Goal: Complete application form

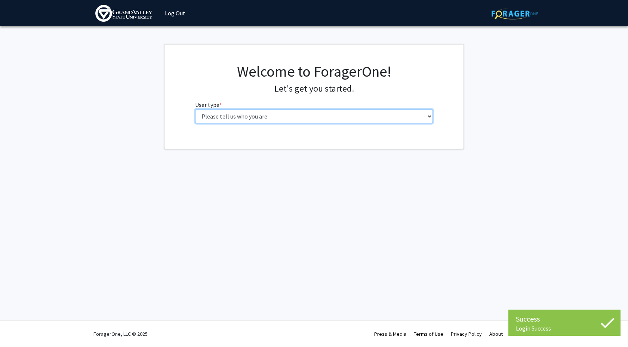
click at [321, 111] on select "Please tell us who you are Undergraduate Student Master's Student Doctoral Cand…" at bounding box center [314, 116] width 238 height 14
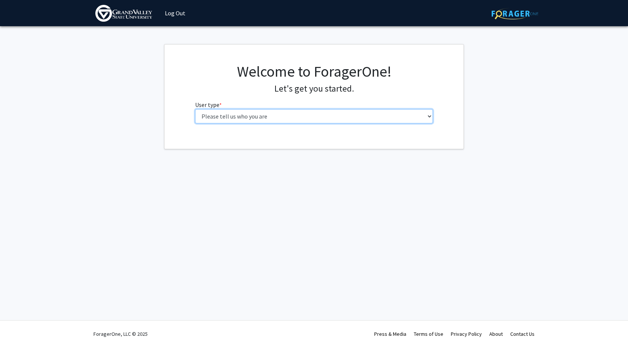
select select "2: masters"
click at [195, 109] on select "Please tell us who you are Undergraduate Student Master's Student Doctoral Cand…" at bounding box center [314, 116] width 238 height 14
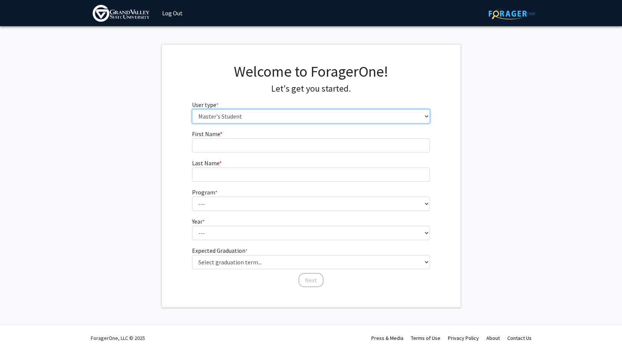
scroll to position [4, 0]
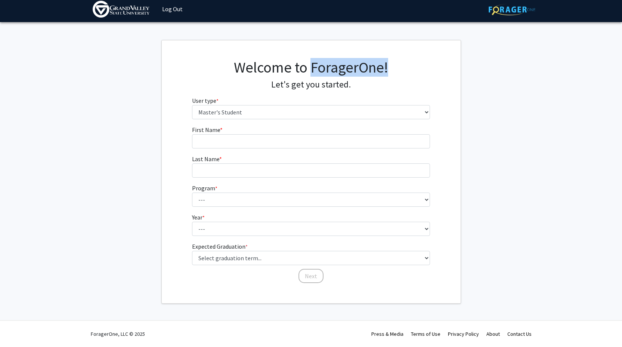
drag, startPoint x: 390, startPoint y: 64, endPoint x: 312, endPoint y: 64, distance: 78.5
click at [312, 64] on h1 "Welcome to ForagerOne!" at bounding box center [311, 67] width 238 height 18
click at [507, 5] on img at bounding box center [512, 10] width 47 height 12
click at [504, 9] on img at bounding box center [512, 10] width 47 height 12
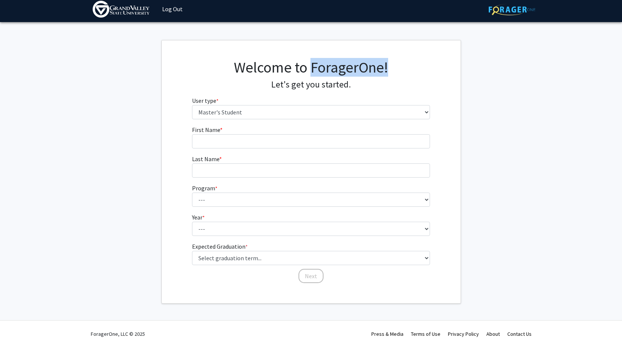
click at [513, 40] on div "Skip navigation Log Out Complete your profile × To continue, you need to make s…" at bounding box center [311, 171] width 622 height 351
copy h1 "ForagerOne!"
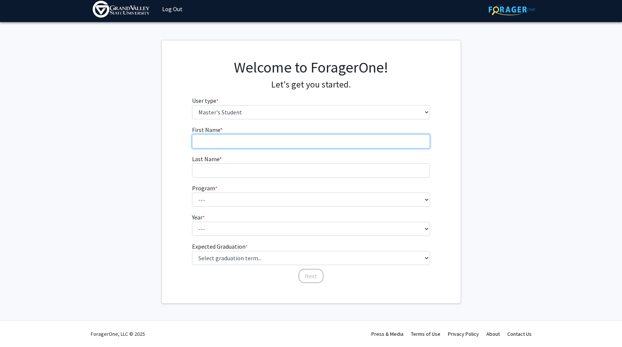
click at [268, 142] on input "First Name * required" at bounding box center [311, 141] width 238 height 14
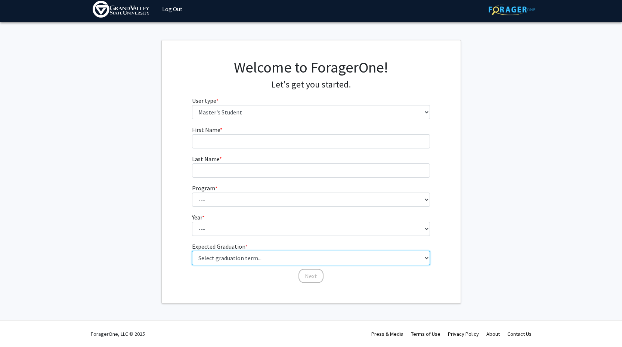
click at [291, 260] on select "Select graduation term... Spring 2025 Summer 2025 Fall 2025 Winter 2025 Spring …" at bounding box center [311, 258] width 238 height 14
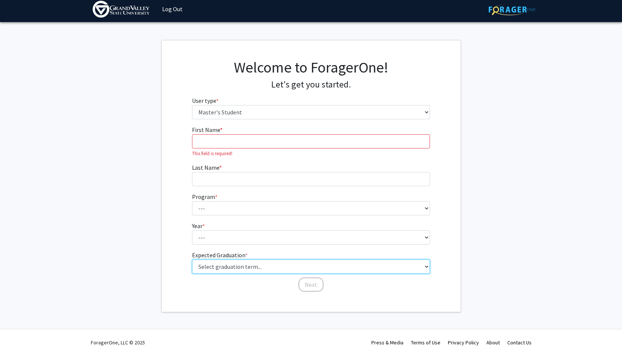
select select "3: fall_2025"
click at [192, 259] on select "Select graduation term... Spring 2025 Summer 2025 Fall 2025 Winter 2025 Spring …" at bounding box center [311, 266] width 238 height 14
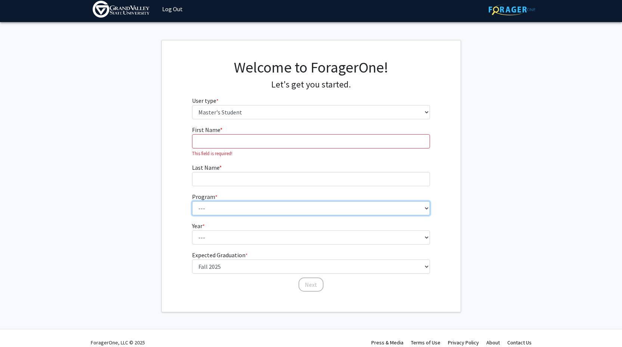
click at [297, 207] on select "--- Accounting Applied Computer Science Applied Statistics Athletic Training Bi…" at bounding box center [311, 208] width 238 height 14
select select "14: 1675"
click at [192, 201] on select "--- Accounting Applied Computer Science Applied Statistics Athletic Training Bi…" at bounding box center [311, 208] width 238 height 14
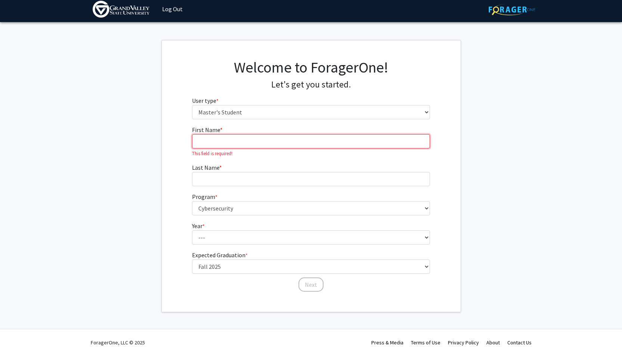
click at [299, 141] on input "First Name * required" at bounding box center [311, 141] width 238 height 14
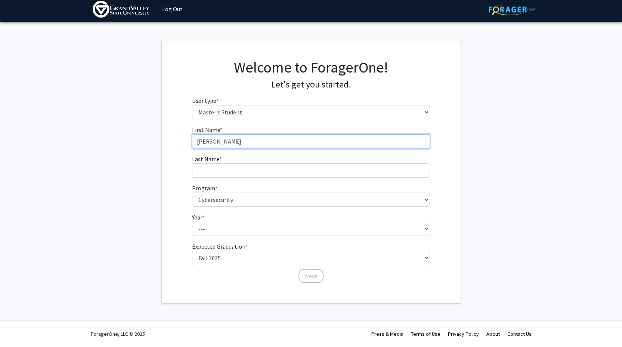
type input "[PERSON_NAME]"
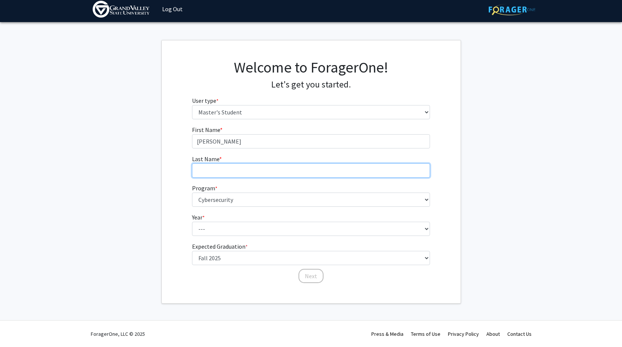
click at [293, 166] on input "Last Name * required" at bounding box center [311, 170] width 238 height 14
type input "Malicha"
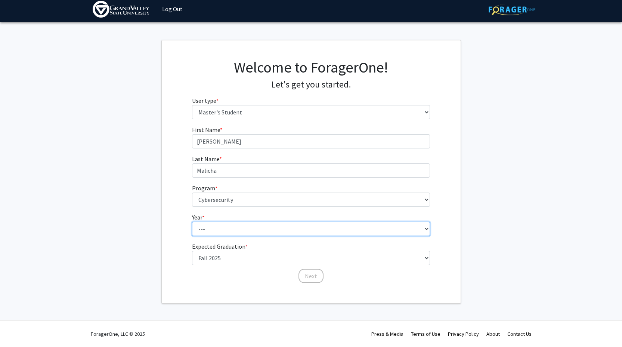
click at [250, 229] on select "--- First Year Second Year" at bounding box center [311, 229] width 238 height 14
select select "2: second_year"
click at [192, 222] on select "--- First Year Second Year" at bounding box center [311, 229] width 238 height 14
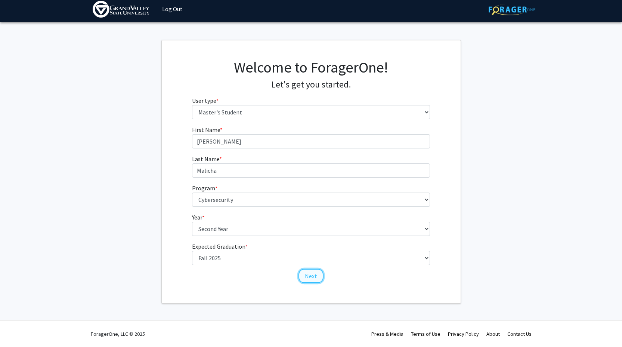
click at [315, 278] on button "Next" at bounding box center [311, 276] width 25 height 14
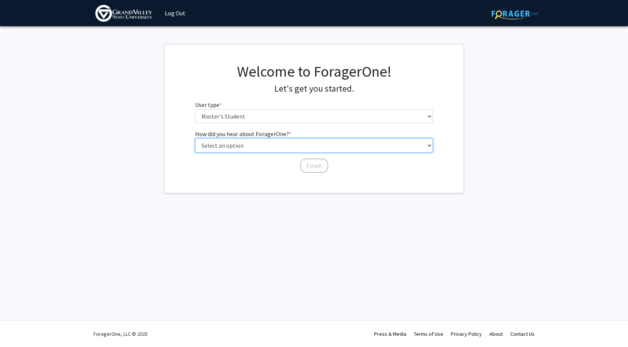
click at [266, 145] on select "Select an option Peer/student recommendation Faculty/staff recommendation Unive…" at bounding box center [314, 145] width 238 height 14
select select "3: university_website"
click at [195, 138] on select "Select an option Peer/student recommendation Faculty/staff recommendation Unive…" at bounding box center [314, 145] width 238 height 14
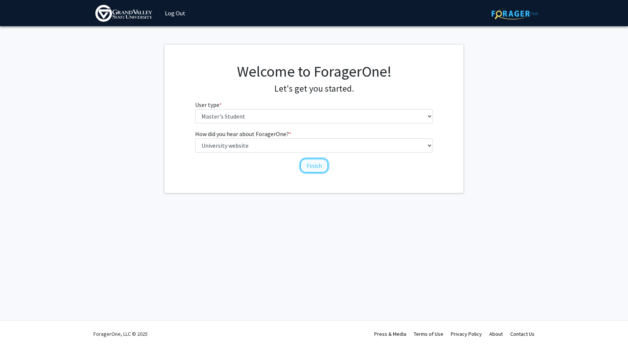
click at [314, 167] on button "Finish" at bounding box center [314, 165] width 28 height 14
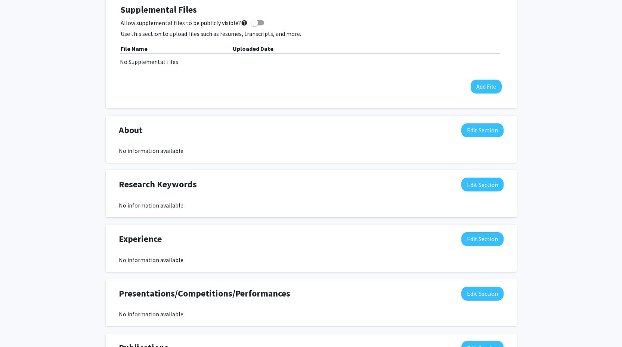
scroll to position [155, 0]
